Goal: Transaction & Acquisition: Purchase product/service

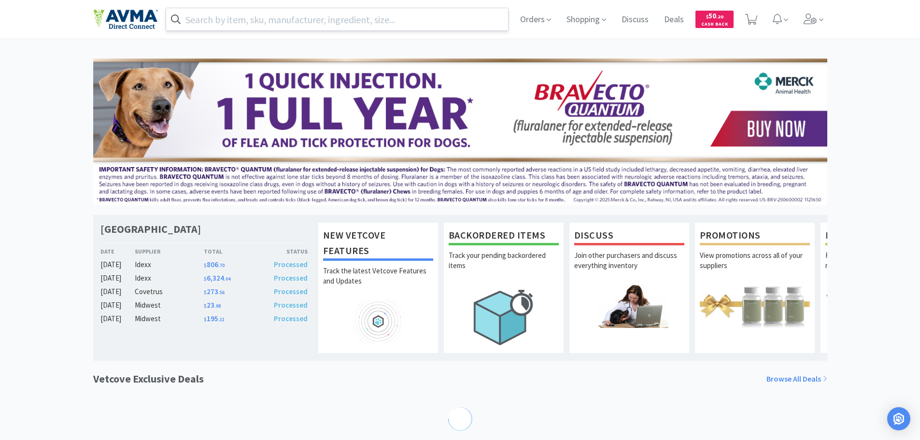
click at [254, 16] on input "text" at bounding box center [337, 19] width 342 height 22
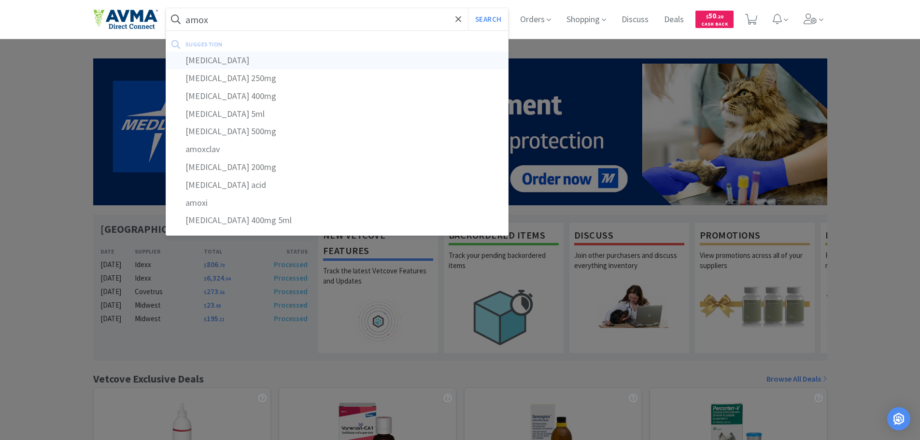
click at [195, 62] on div "[MEDICAL_DATA]" at bounding box center [337, 61] width 342 height 18
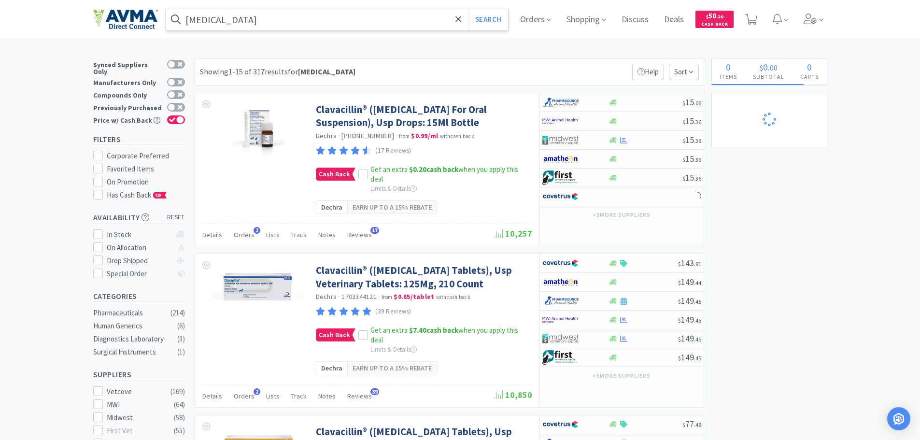
click at [268, 21] on input "[MEDICAL_DATA]" at bounding box center [337, 19] width 342 height 22
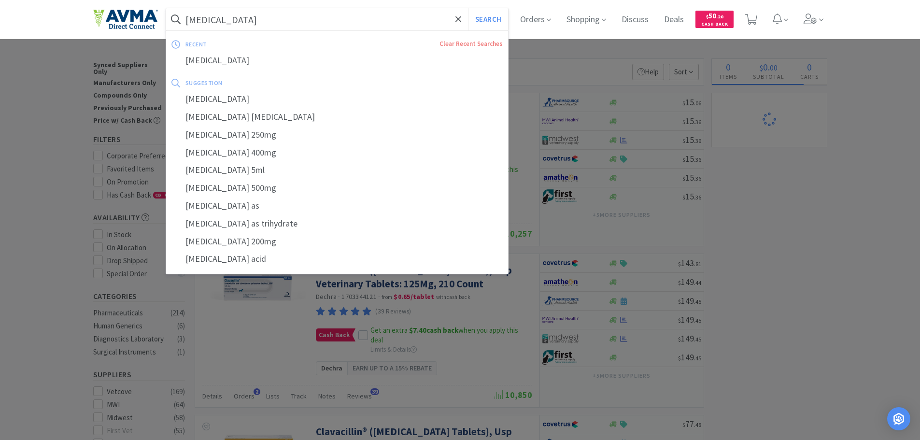
click at [244, 21] on input "[MEDICAL_DATA]" at bounding box center [337, 19] width 342 height 22
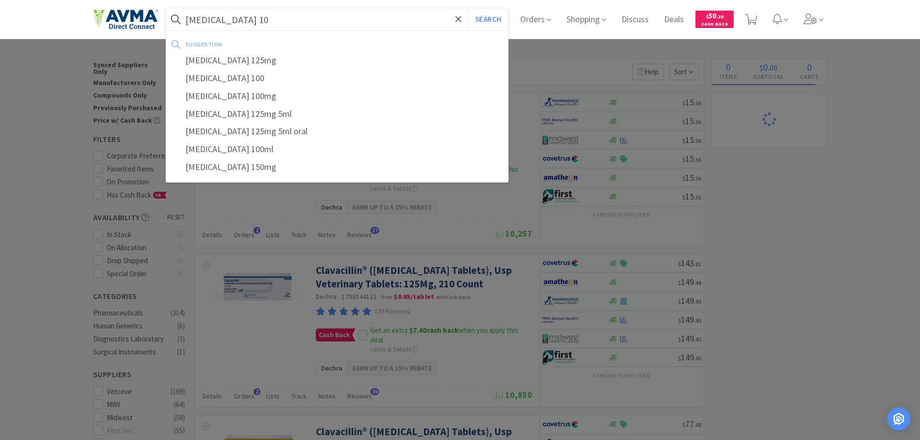
type input "[MEDICAL_DATA] 100"
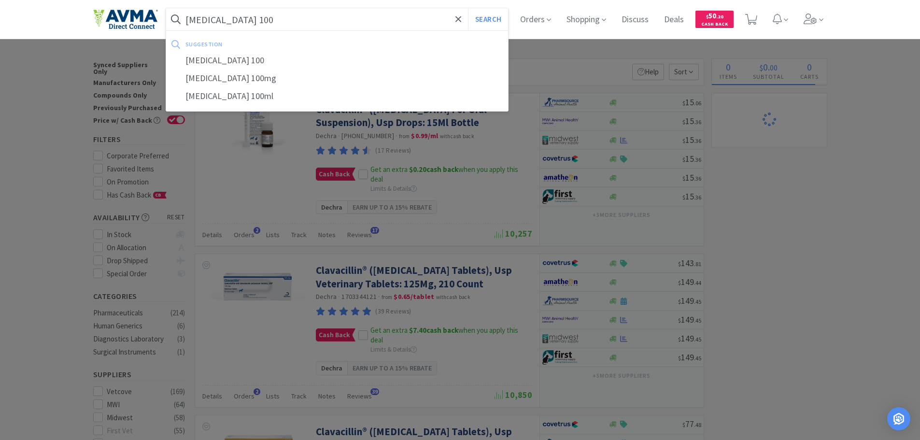
select select "6"
select select "12"
click at [242, 78] on div "[MEDICAL_DATA] 100mg" at bounding box center [337, 79] width 342 height 18
type input "[MEDICAL_DATA] 100mg"
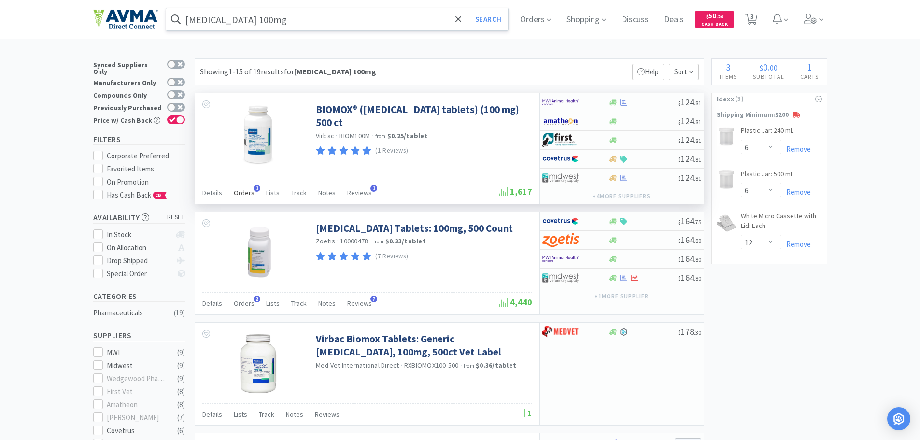
click at [241, 194] on span "Orders" at bounding box center [244, 192] width 21 height 9
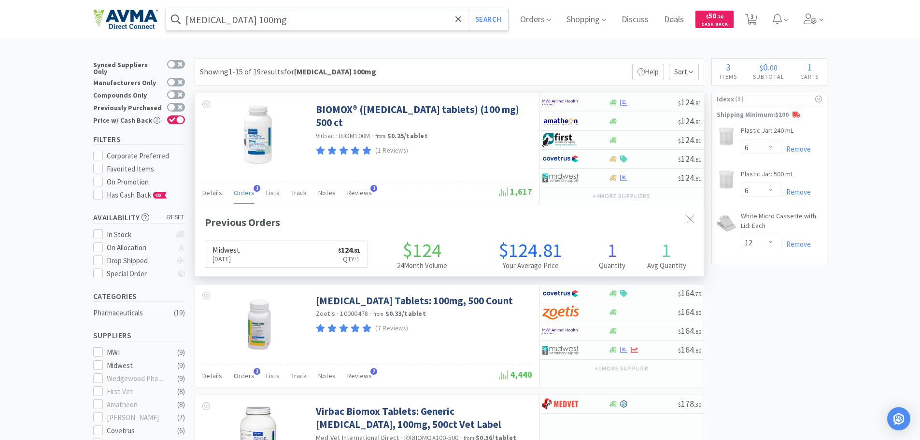
scroll to position [250, 509]
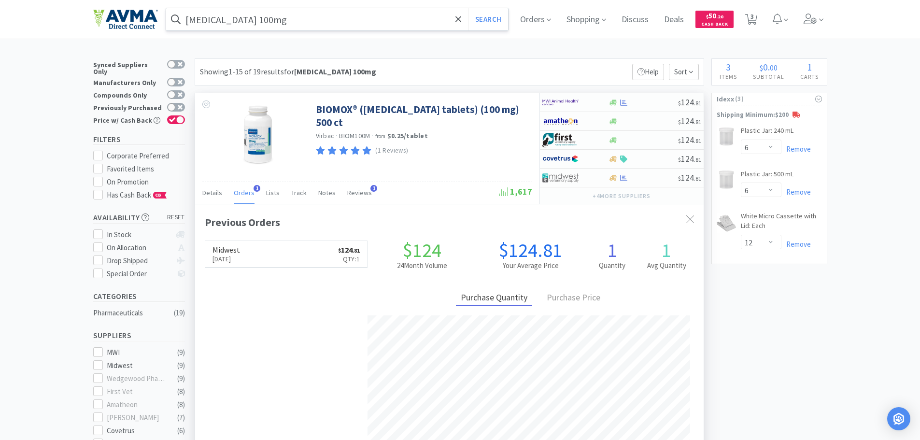
click at [241, 193] on span "Orders" at bounding box center [244, 192] width 21 height 9
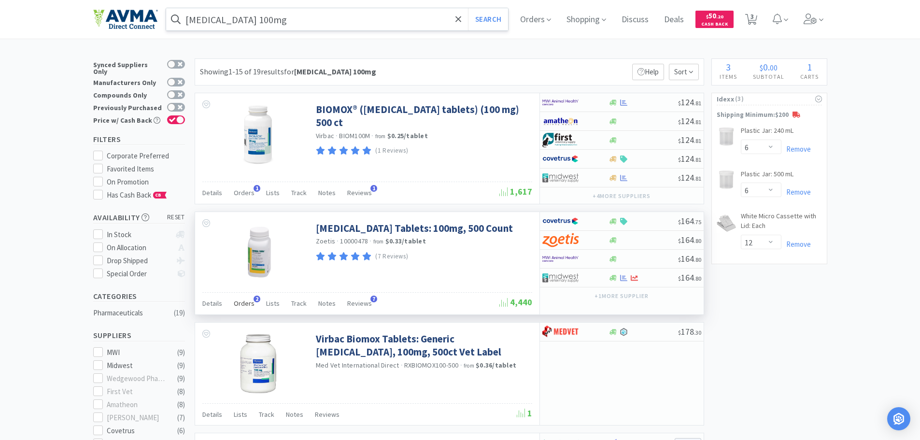
click at [241, 303] on span "Orders" at bounding box center [244, 303] width 21 height 9
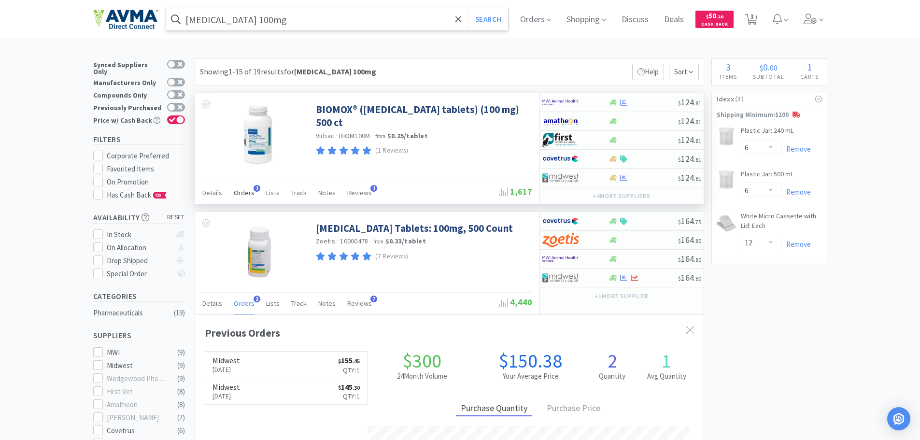
click at [243, 193] on span "Orders" at bounding box center [244, 192] width 21 height 9
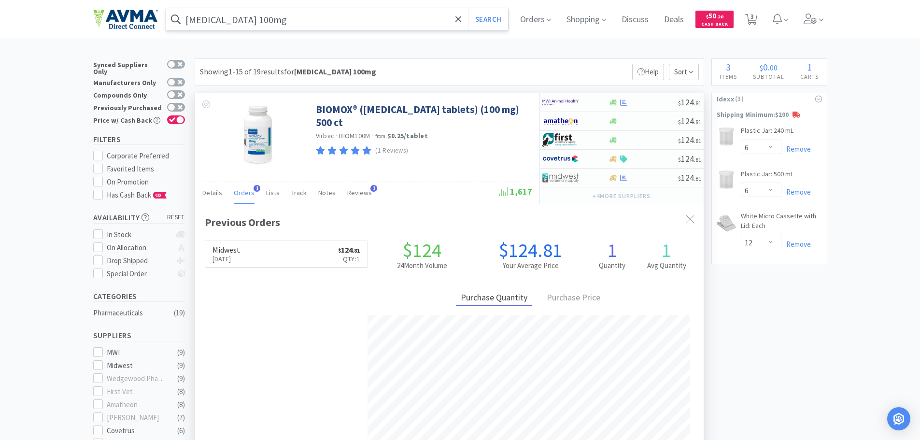
click at [243, 193] on span "Orders" at bounding box center [244, 192] width 21 height 9
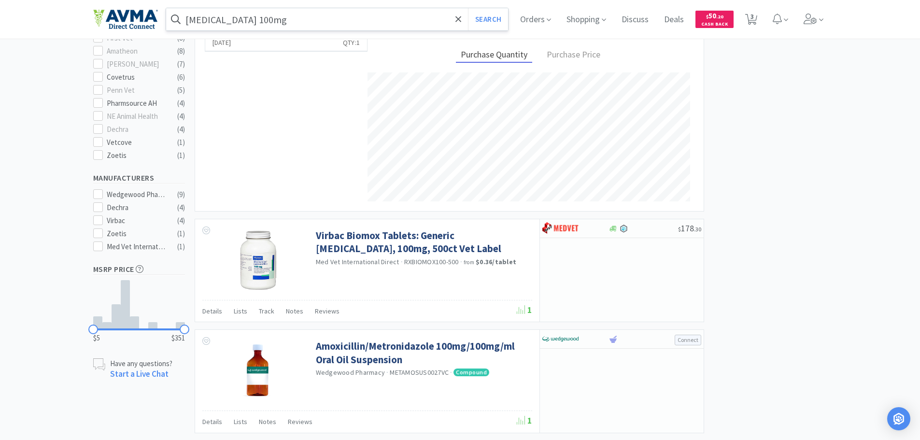
scroll to position [230, 0]
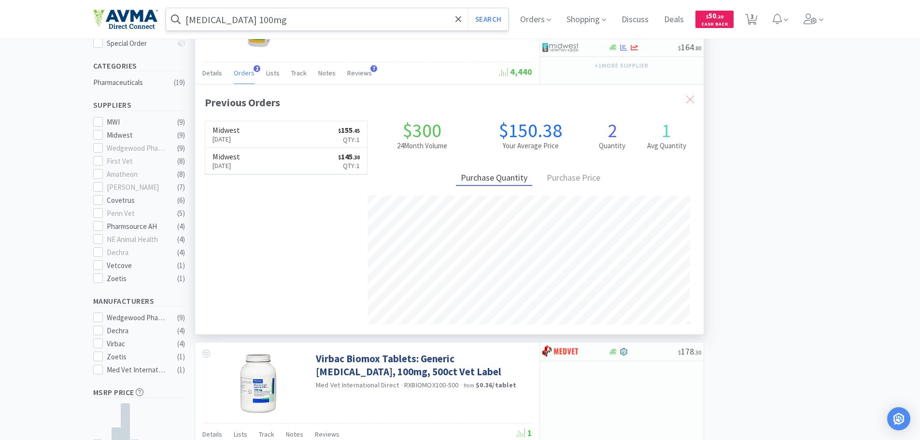
click at [693, 95] on div at bounding box center [689, 100] width 17 height 22
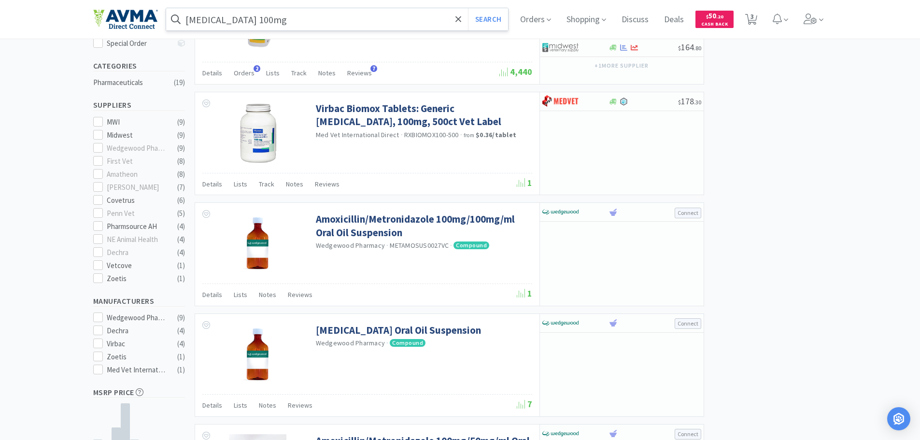
scroll to position [0, 0]
